Goal: Task Accomplishment & Management: Complete application form

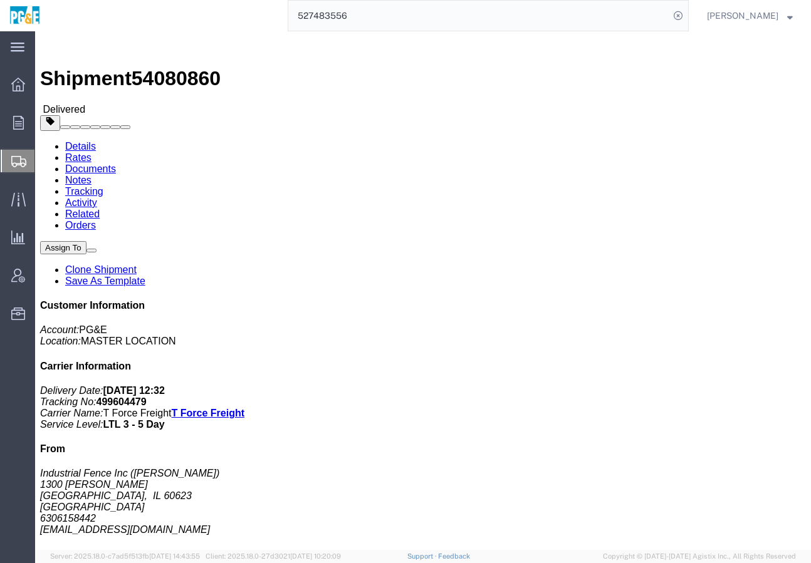
click at [0, 0] on span "Create Shipment" at bounding box center [0, 0] width 0 height 0
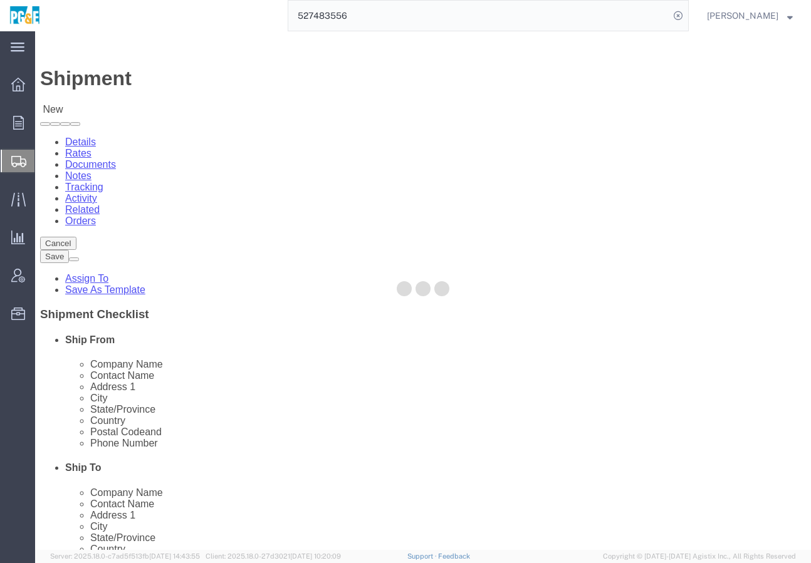
select select
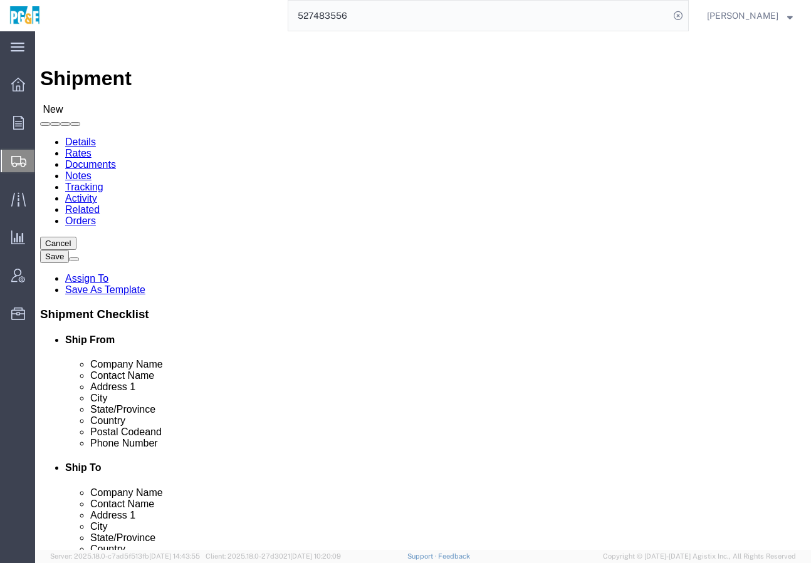
type input "fremont"
select select "19740"
select select "CA"
click input "text"
type input "[PERSON_NAME]"
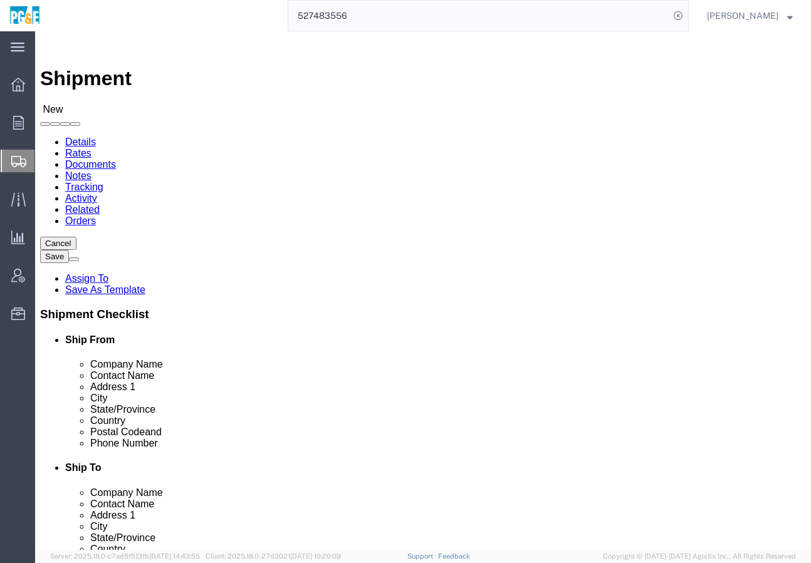
click input "text"
paste input "[PHONE_NUMBER]"
type input "[PHONE_NUMBER]"
click input "text"
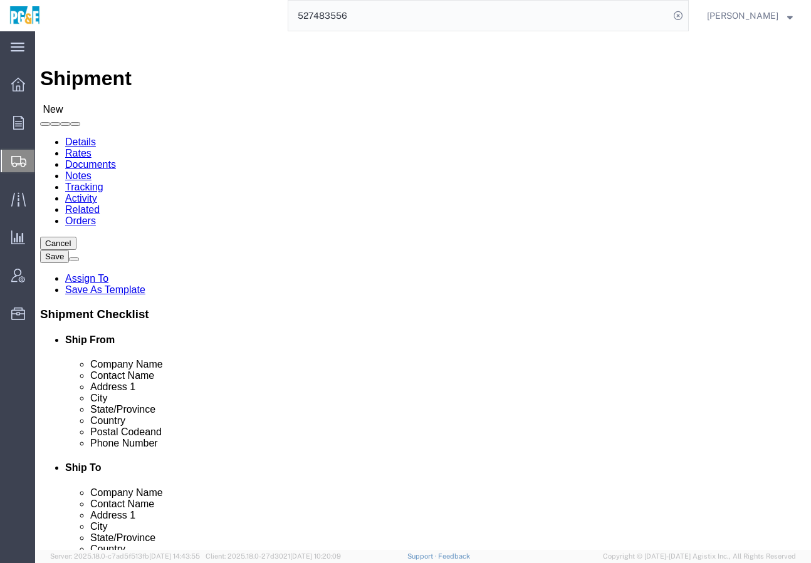
paste input "RBCh"
type input "[EMAIL_ADDRESS][DOMAIN_NAME]"
click label
click input "checkbox"
checkbox input "false"
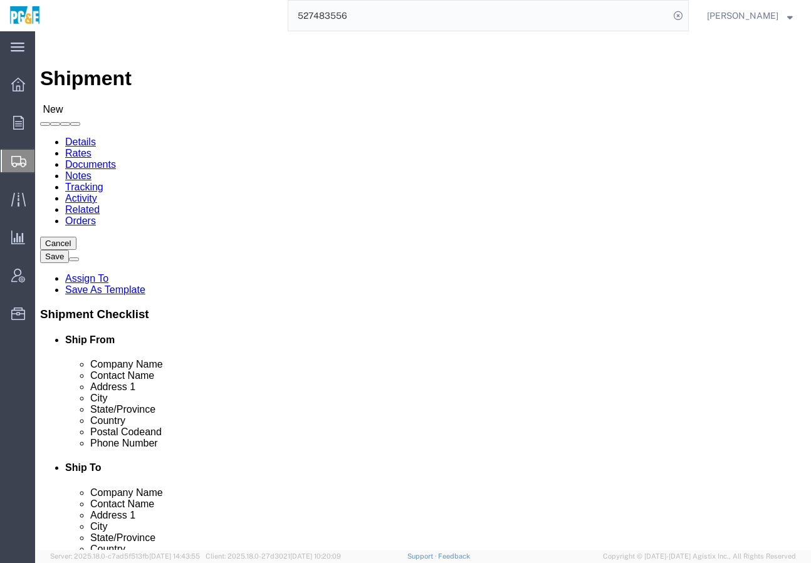
click input "text"
click label "Address 2"
drag, startPoint x: 557, startPoint y: 235, endPoint x: 533, endPoint y: 235, distance: 23.8
click input "PG&E - Stockton Repair Faciility"
click label "Address 2"
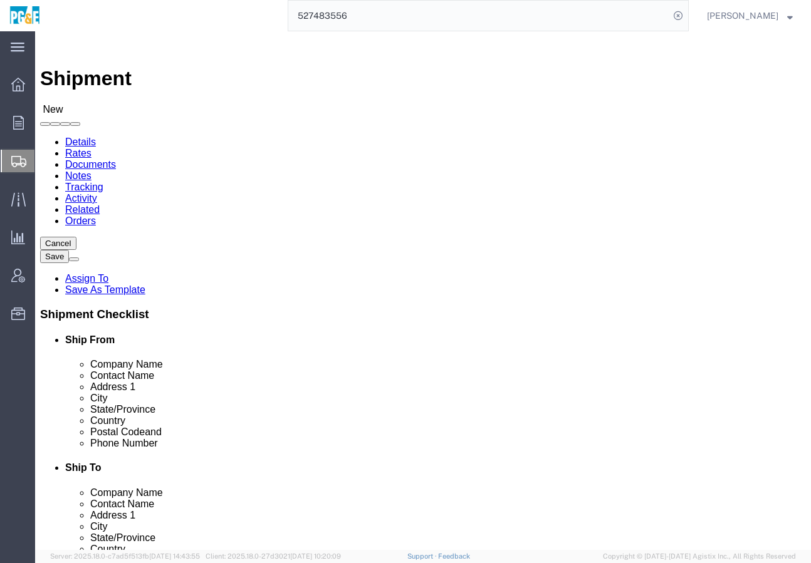
drag, startPoint x: 560, startPoint y: 230, endPoint x: 457, endPoint y: 231, distance: 102.7
click input "PG&E - Stockton Repair Facility"
paste input "text"
type input "PG&E - Stockton Repair Facility"
click input "text"
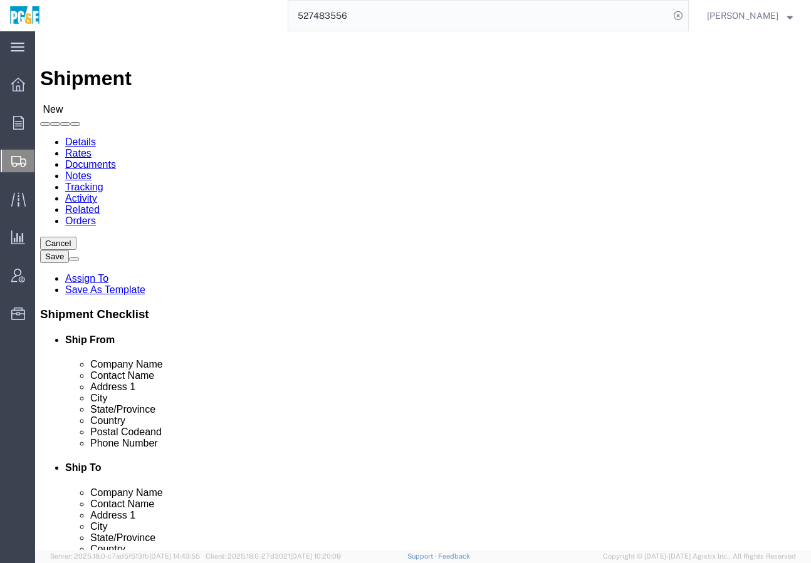
paste input "[STREET_ADDRESS]"
type input "[STREET_ADDRESS]"
click input "text"
type input "Stockton"
type input "c"
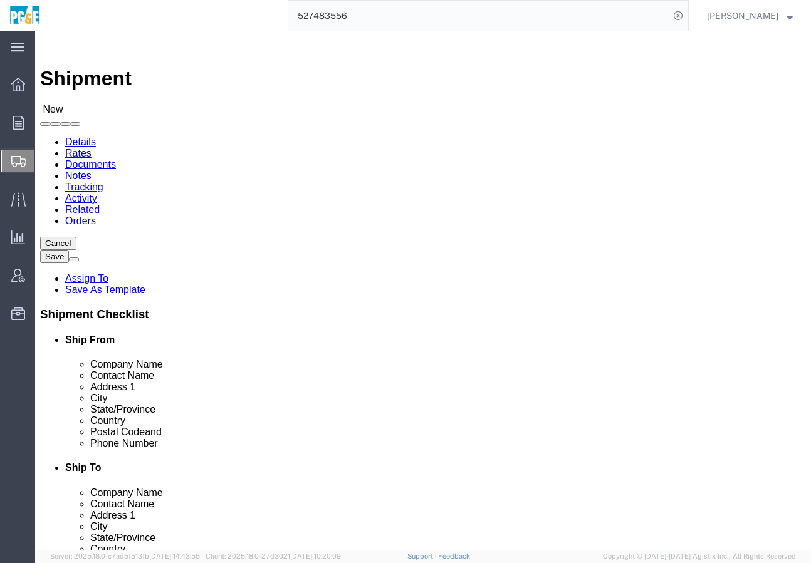
type input "c"
type input "95205"
drag, startPoint x: 457, startPoint y: 449, endPoint x: 423, endPoint y: 432, distance: 38.1
click input "text"
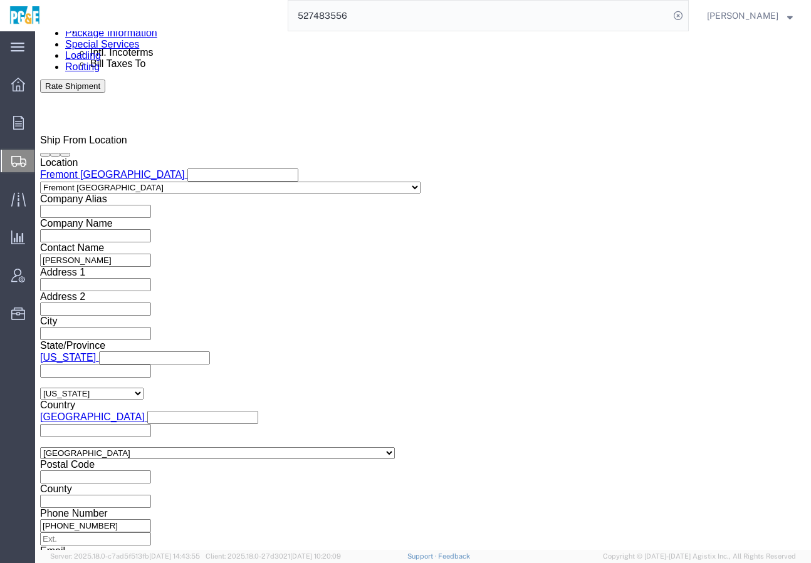
scroll to position [783, 0]
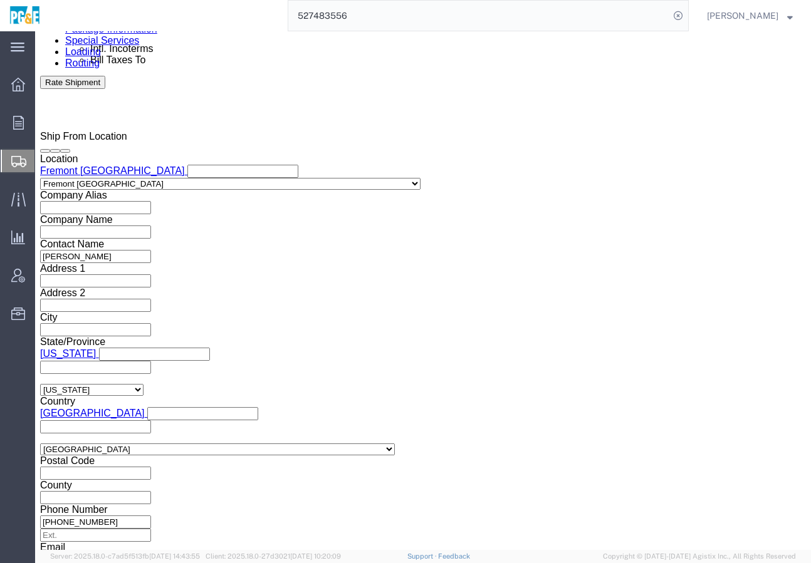
click div "[DATE] 11:00 AM"
click input "11:00 AM"
type input "7:00 AM"
click button "Apply"
click div
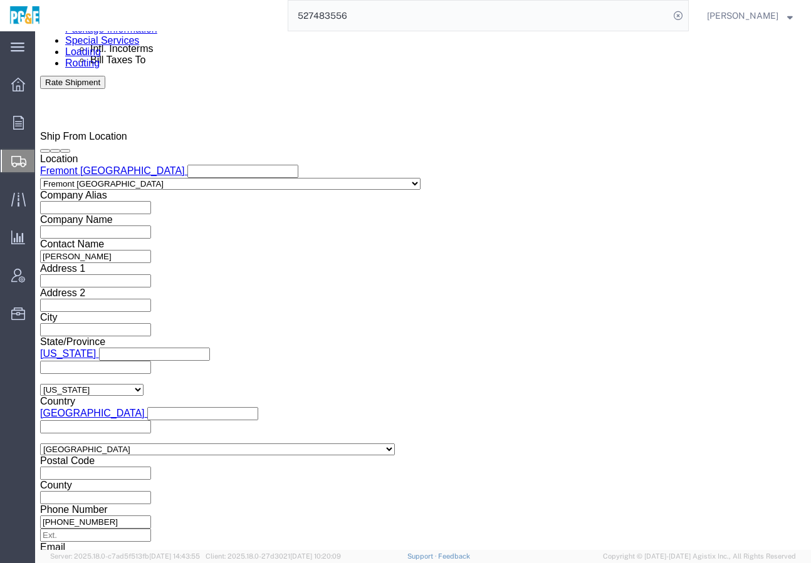
click button "Apply"
click div
drag, startPoint x: 391, startPoint y: 497, endPoint x: 370, endPoint y: 497, distance: 21.3
click input "1:00 AM"
type input "1:0pmAM"
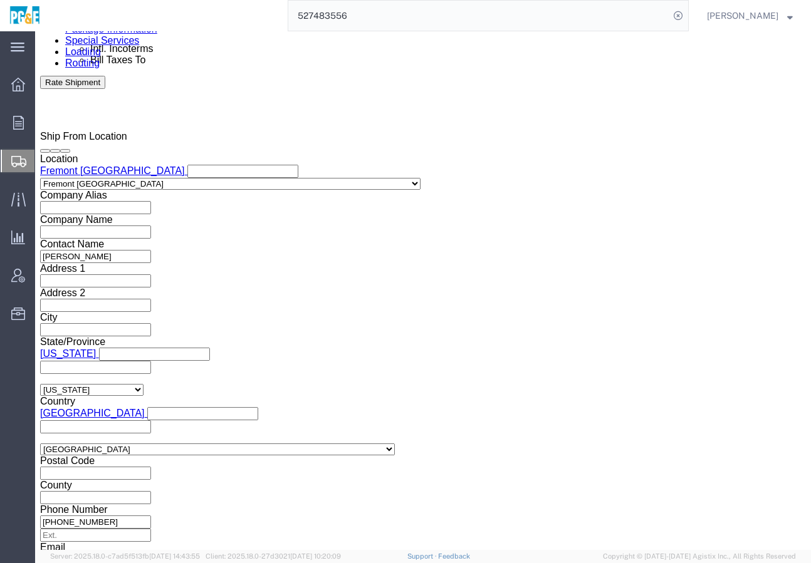
click button "Apply"
click div "[DATE] 10:00 AM"
type input "1:00 PM"
click button "Apply"
click input "text"
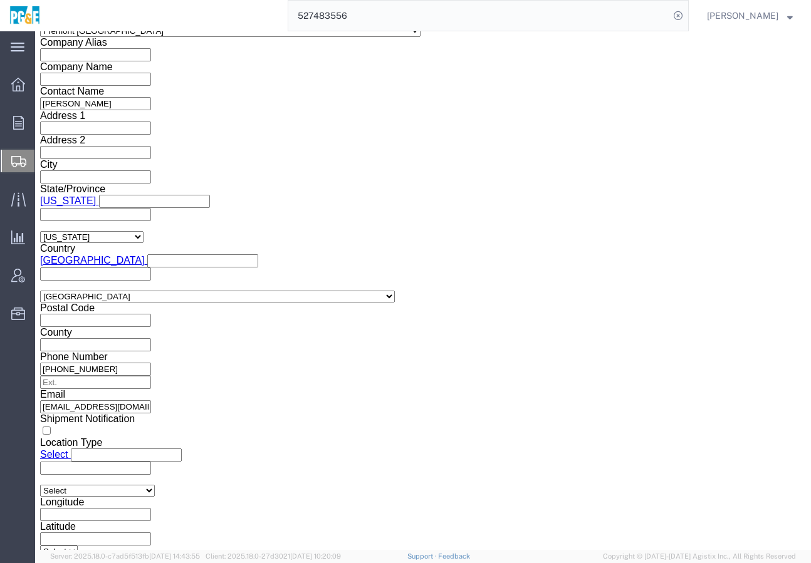
scroll to position [940, 0]
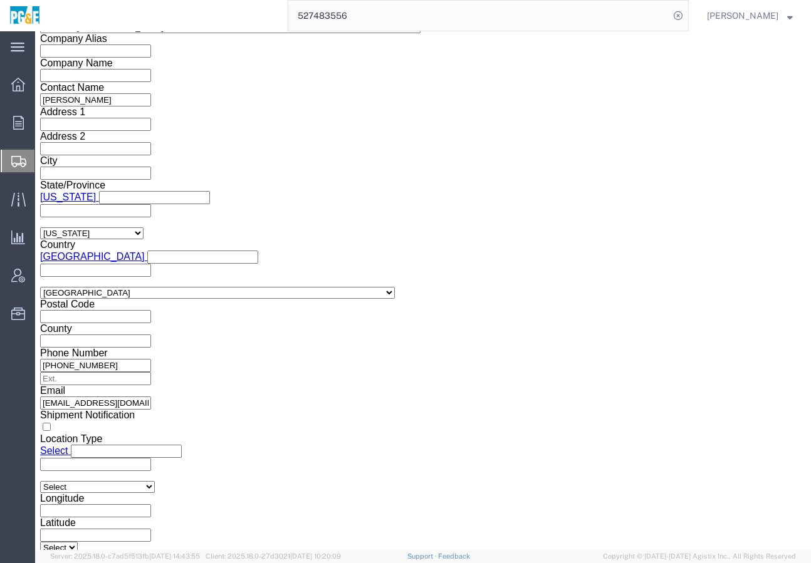
type input "11674"
click select "Select Air Less than Truckload Multi-Leg Ocean Freight Rail Small Parcel Truckl…"
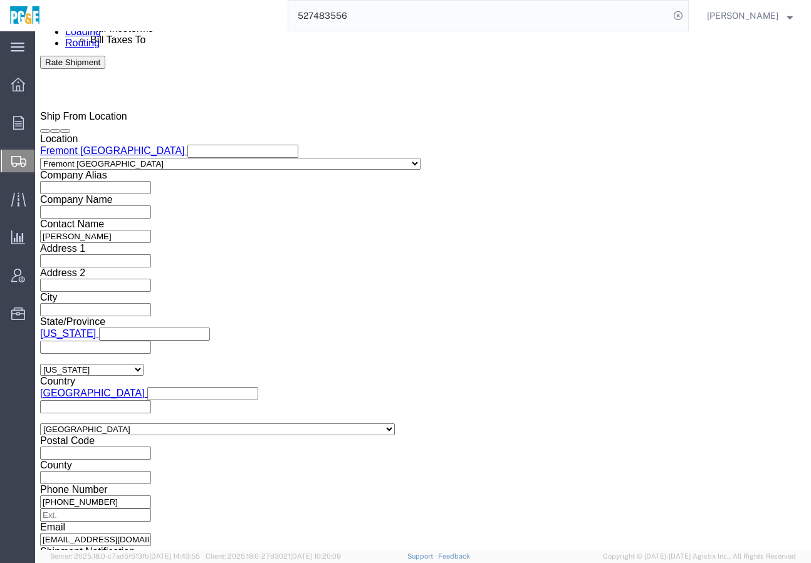
scroll to position [960, 0]
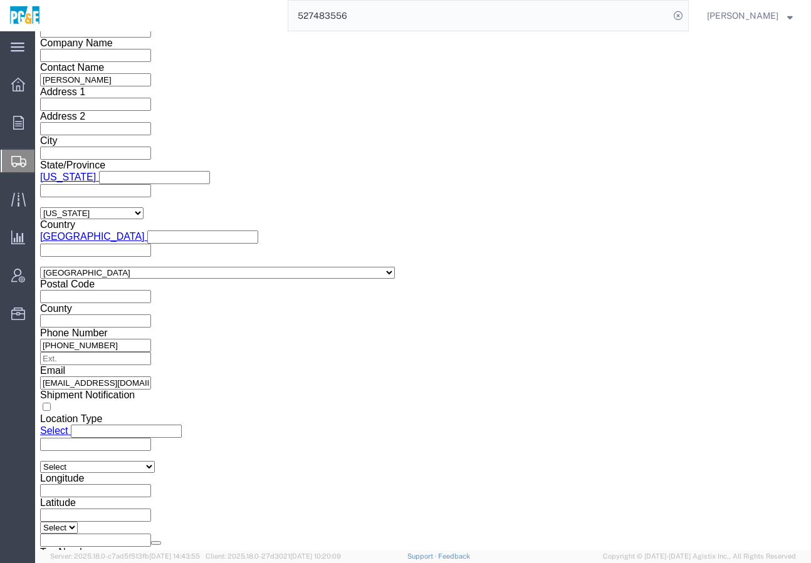
click select "Select Air Less than Truckload Multi-Leg Ocean Freight Rail Small Parcel Truckl…"
select select "TL"
click select "Select Air Less than Truckload Multi-Leg Ocean Freight Rail Small Parcel Truckl…"
click select "Select 1-Ton (PSS) 10 Wheel 10 Yard Dump Truck 20 Yard Dump Truck Bobtail Botto…"
select select "CRSD"
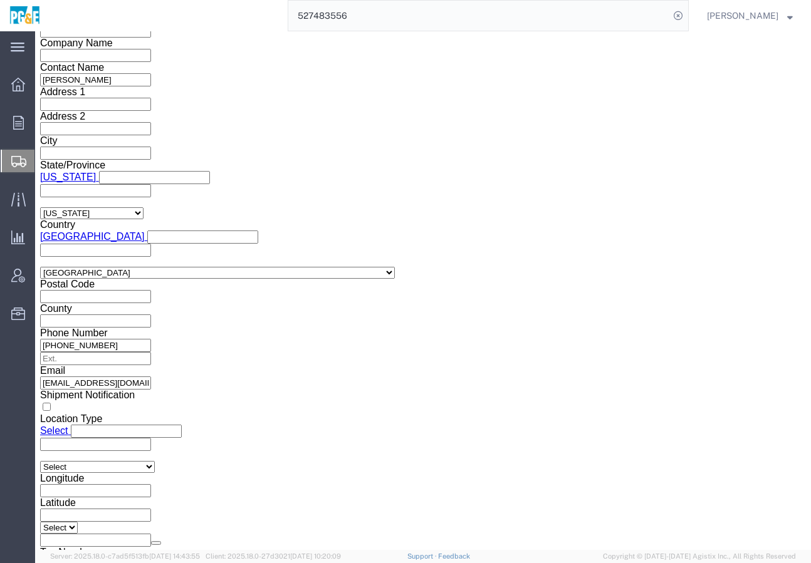
click select "Select 1-Ton (PSS) 10 Wheel 10 Yard Dump Truck 20 Yard Dump Truck Bobtail Botto…"
click div "Previous Continue"
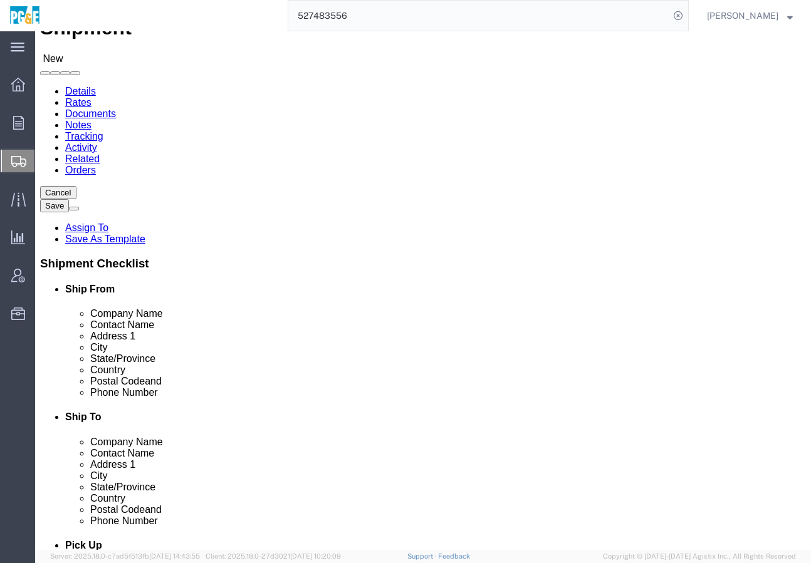
scroll to position [0, 0]
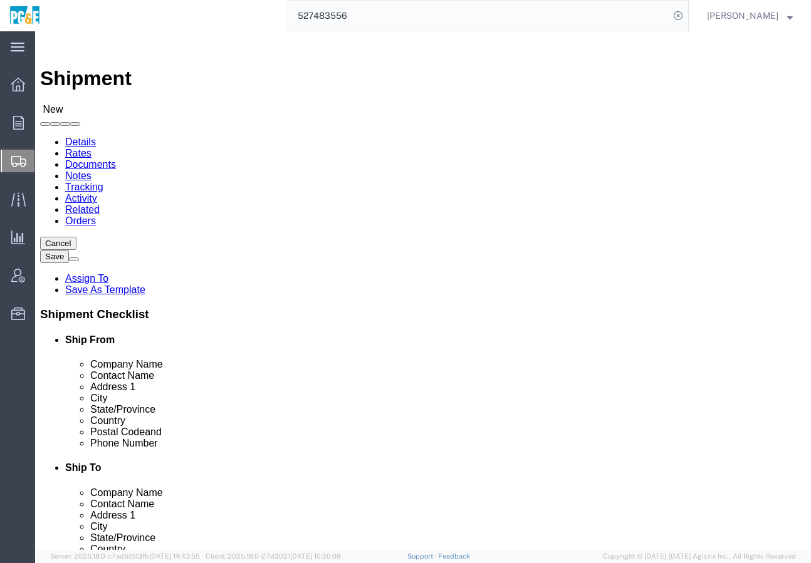
click icon
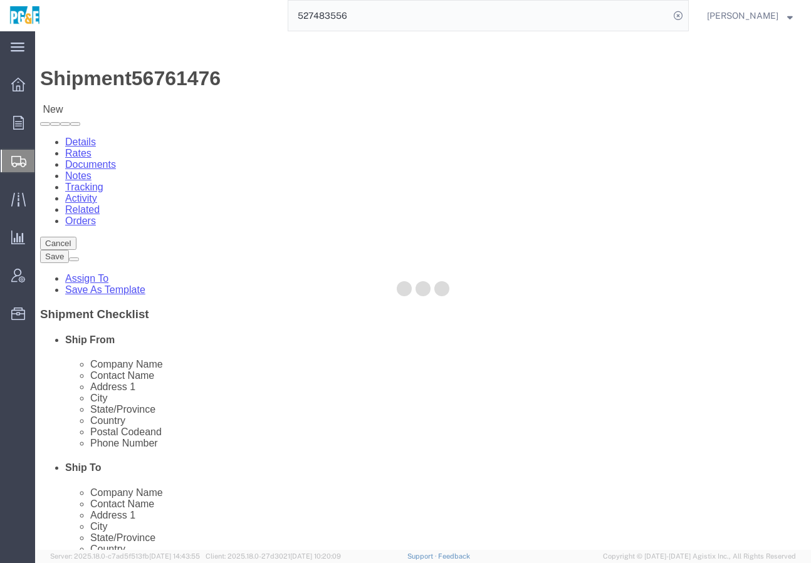
select select "19740"
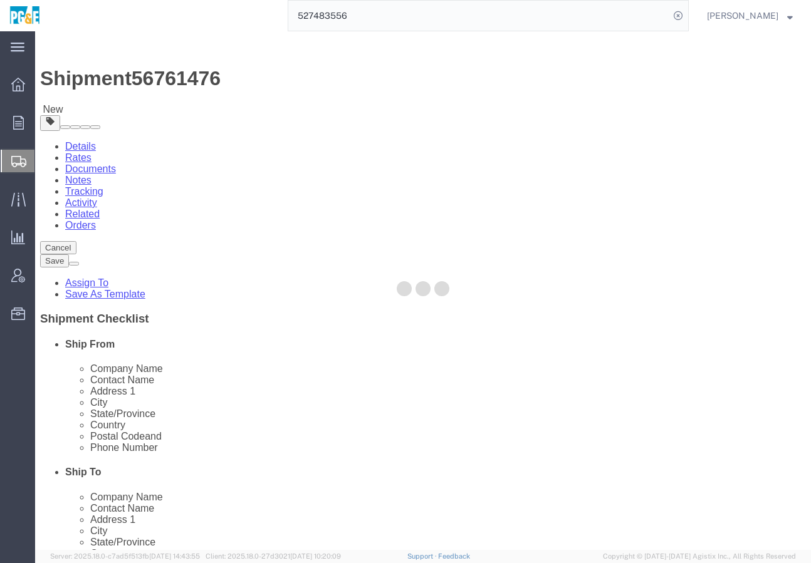
select select "CBOX"
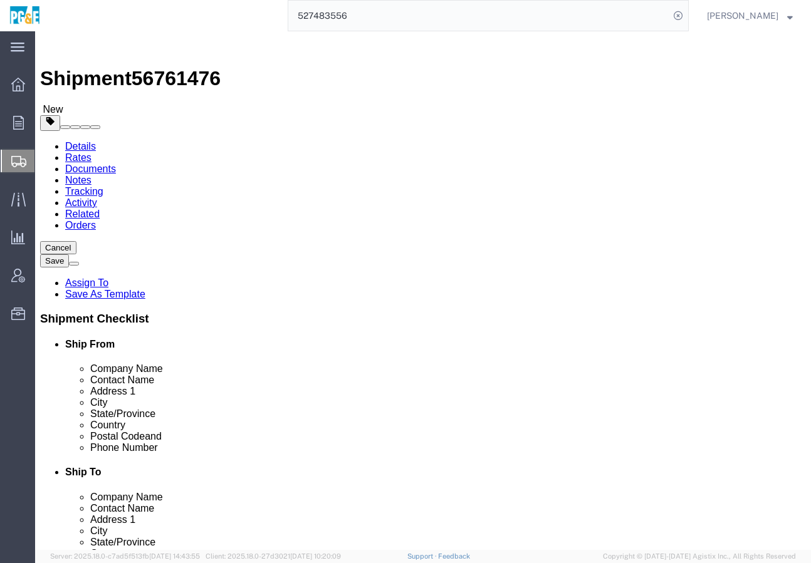
click icon
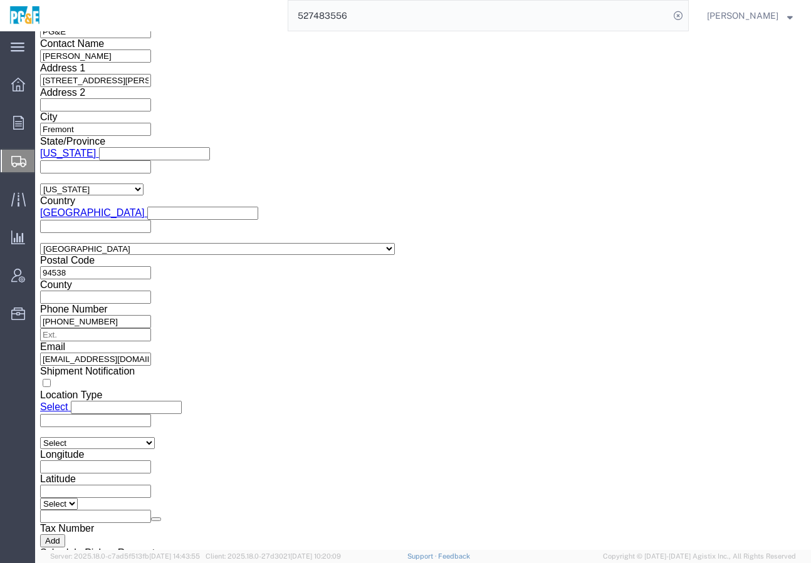
scroll to position [1018, 0]
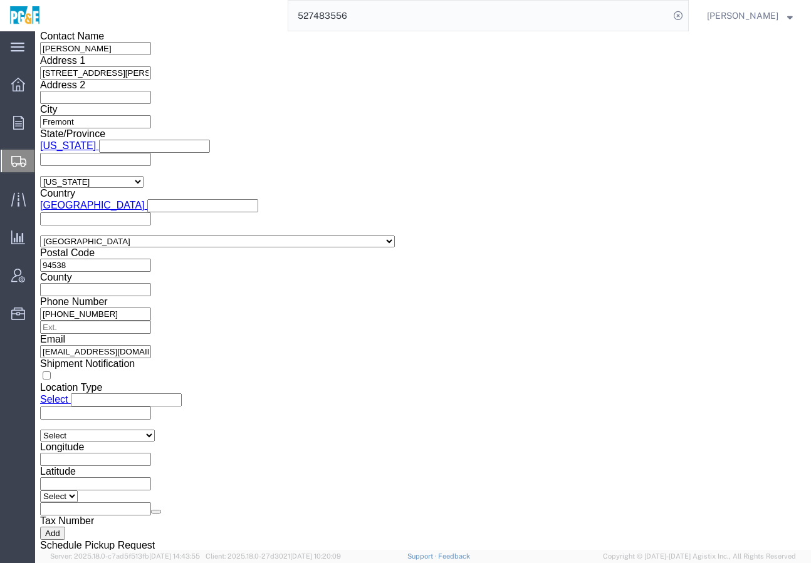
click button "Upload"
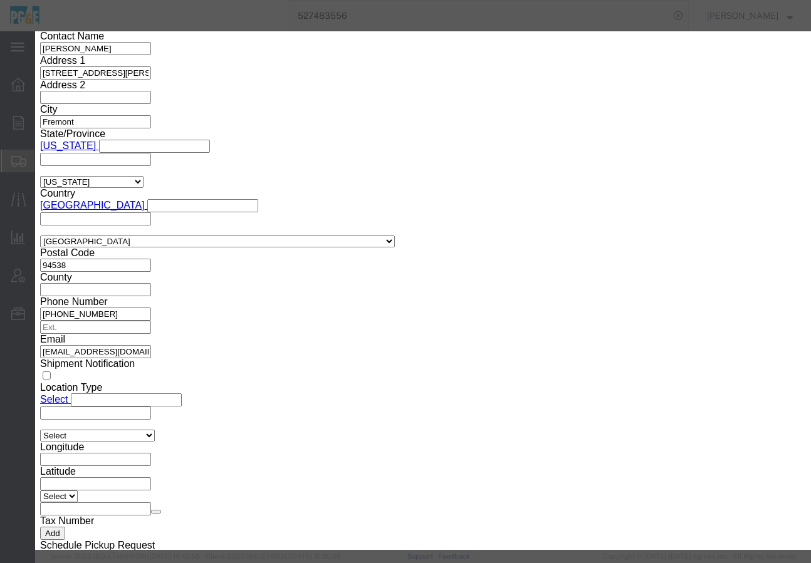
click button "Browse"
type input "C:\fakepath\Image.jpeg"
click button "Upload"
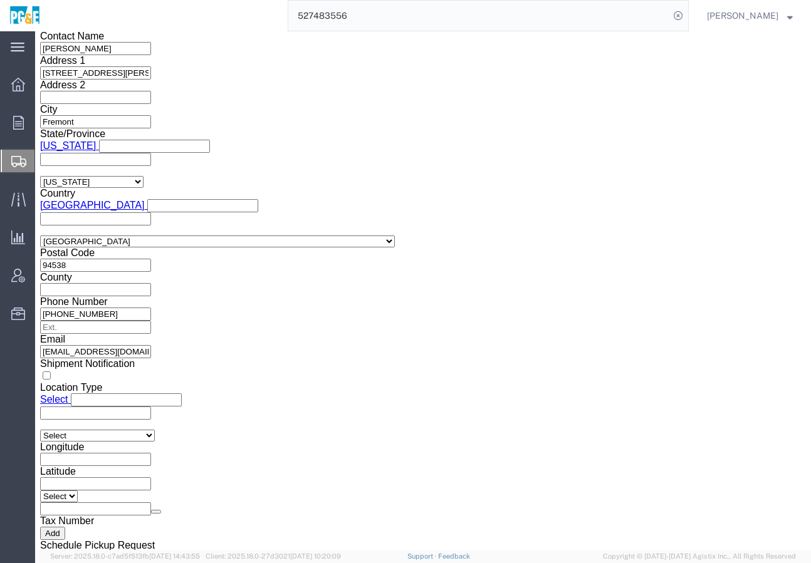
click button "Add"
click button "Upload"
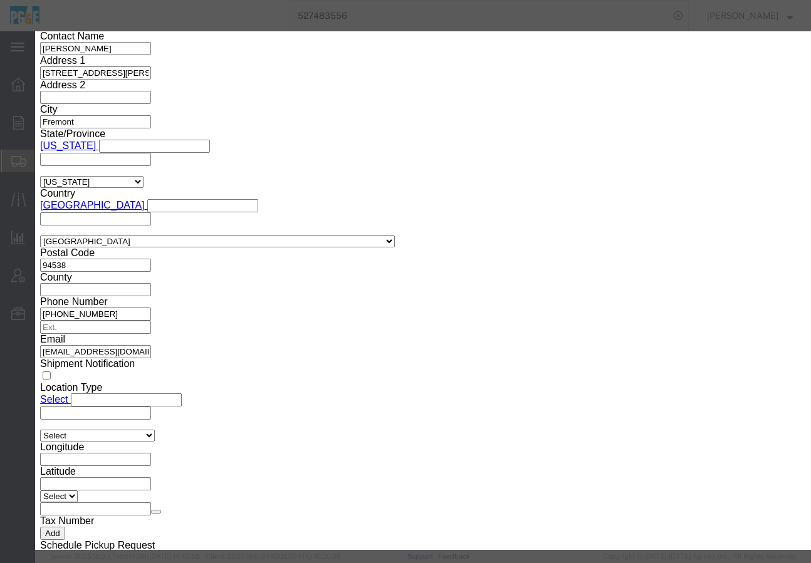
click button "Browse"
type input "C:\fakepath\IMG_1121.jpeg"
click button "Upload"
click button "Browse"
type input "C:\fakepath\Image.jpeg"
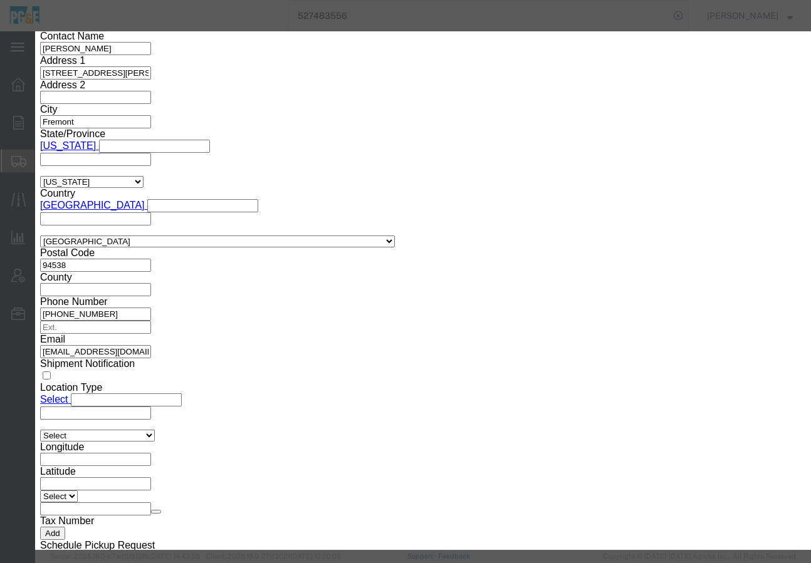
click button "Upload"
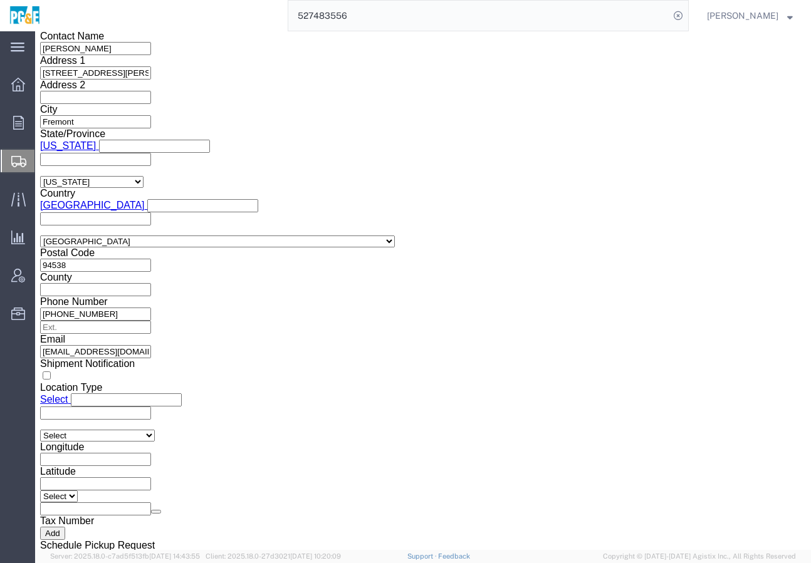
click button "Upload"
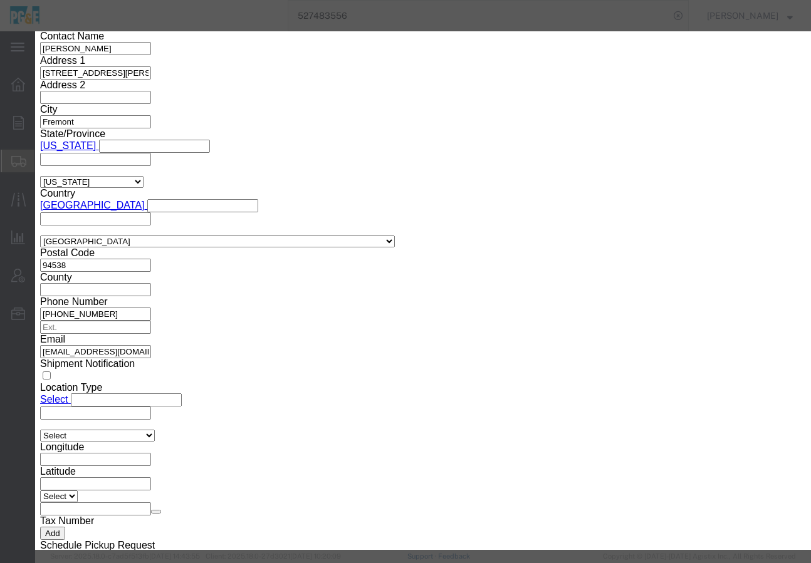
click icon "button"
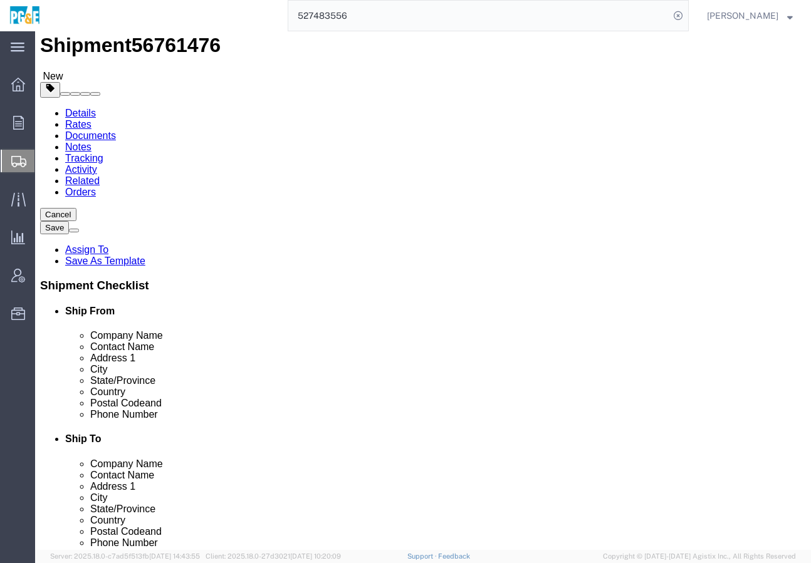
scroll to position [0, 0]
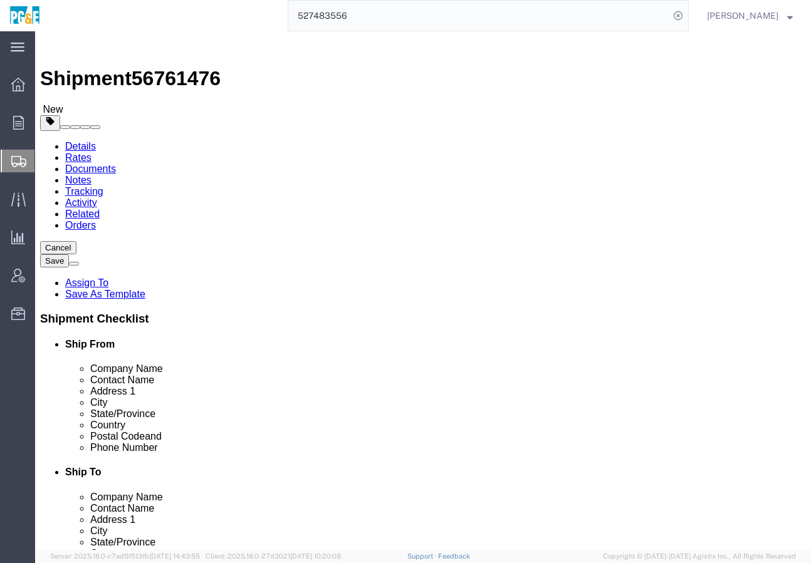
click textarea
type textarea "CURTAIN VAN REQUIRED"
click span "Select one or more"
click div "Services Select one or more 10 [PERSON_NAME] 12 ton Crane (25,000 lb cap) 3 Axl…"
click icon
